Goal: Transaction & Acquisition: Purchase product/service

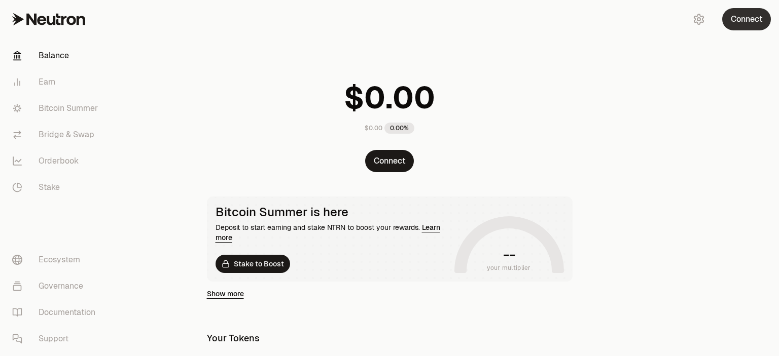
click at [747, 23] on button "Connect" at bounding box center [746, 19] width 49 height 22
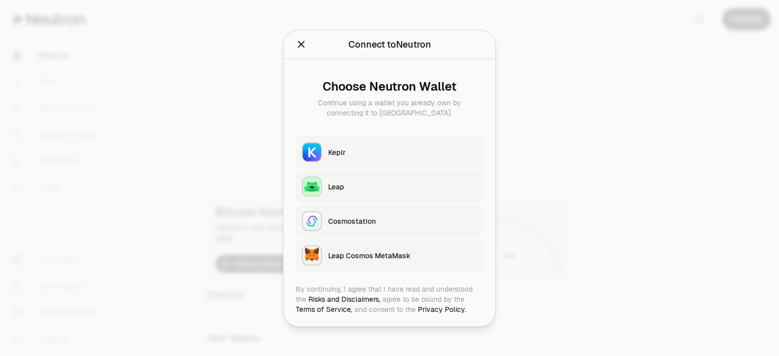
click at [637, 72] on div at bounding box center [389, 178] width 779 height 356
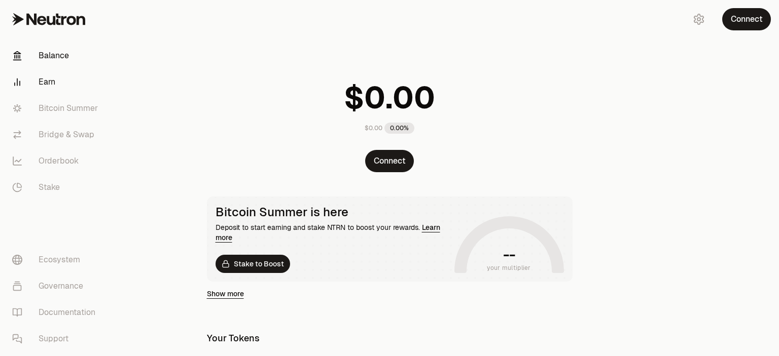
click at [47, 78] on link "Earn" at bounding box center [56, 82] width 105 height 26
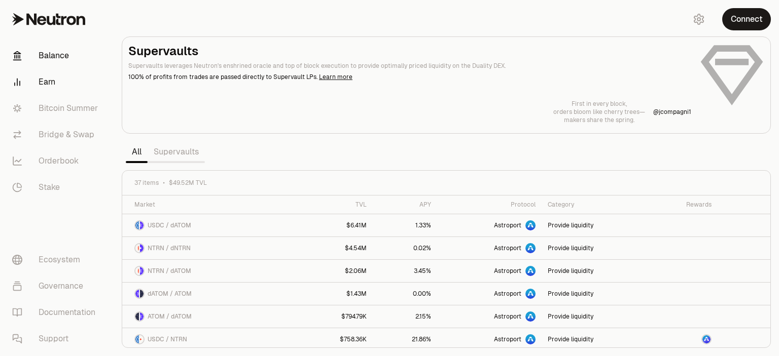
click at [45, 60] on link "Balance" at bounding box center [56, 56] width 105 height 26
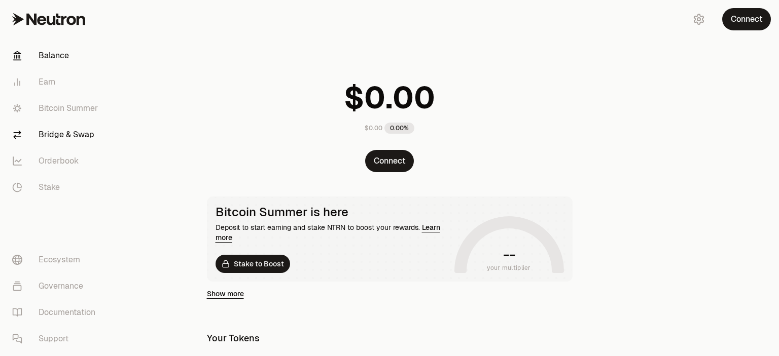
click at [67, 139] on link "Bridge & Swap" at bounding box center [56, 135] width 105 height 26
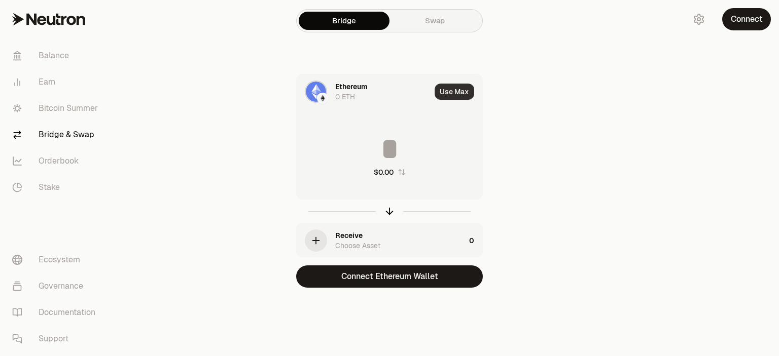
click at [447, 90] on button "Use Max" at bounding box center [455, 92] width 40 height 16
type input "*"
click at [445, 91] on div "Using Max" at bounding box center [455, 92] width 54 height 34
click at [424, 21] on link "Swap" at bounding box center [434, 21] width 91 height 18
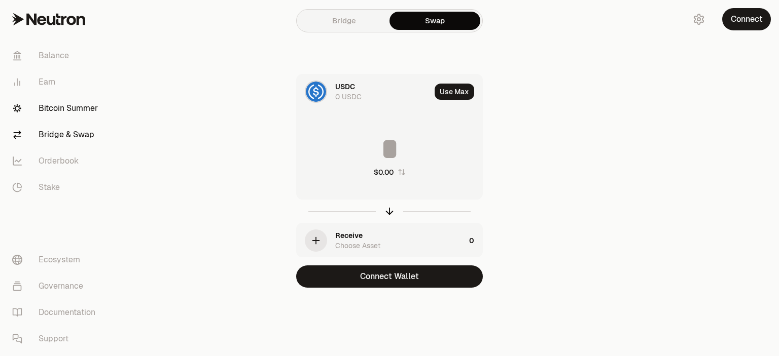
click at [57, 106] on link "Bitcoin Summer" at bounding box center [56, 108] width 105 height 26
